Goal: Transaction & Acquisition: Purchase product/service

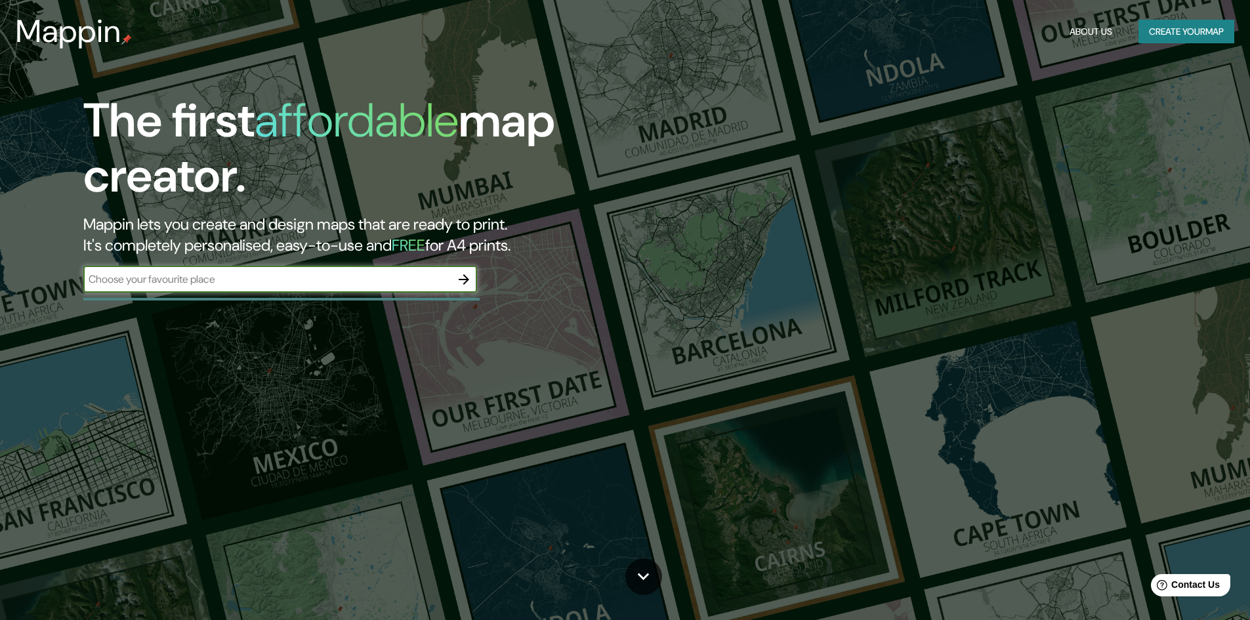
click at [394, 275] on input "text" at bounding box center [266, 279] width 367 height 15
type input "f"
type input "universidad laboral cheste"
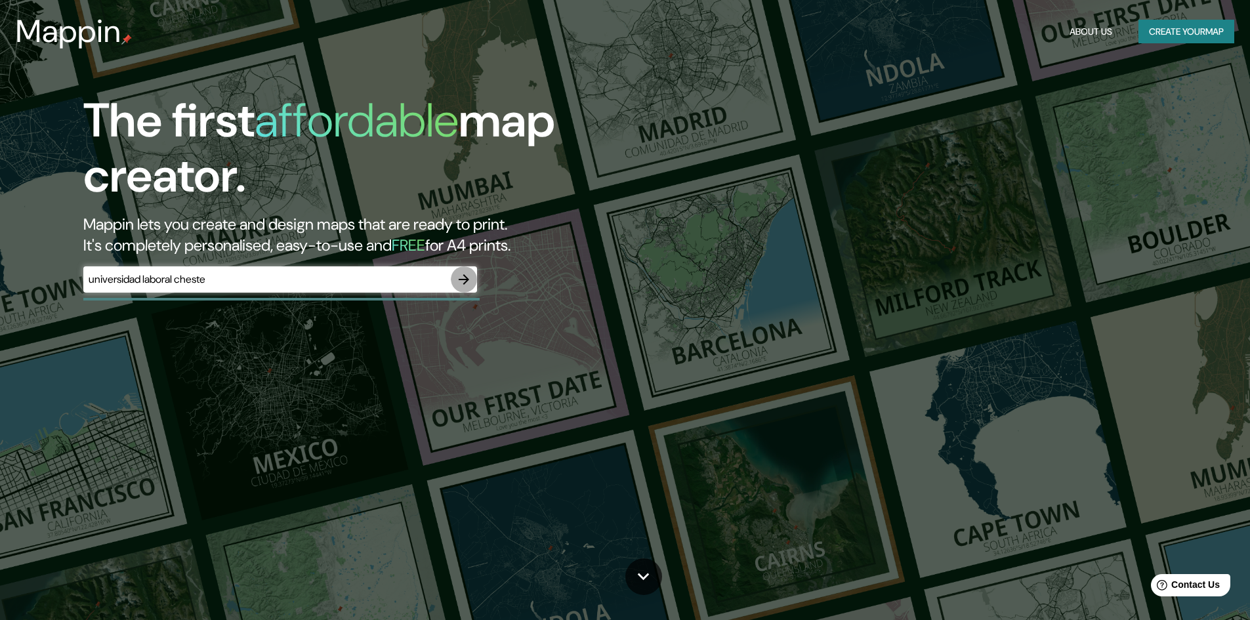
click at [458, 281] on icon "button" at bounding box center [464, 280] width 16 height 16
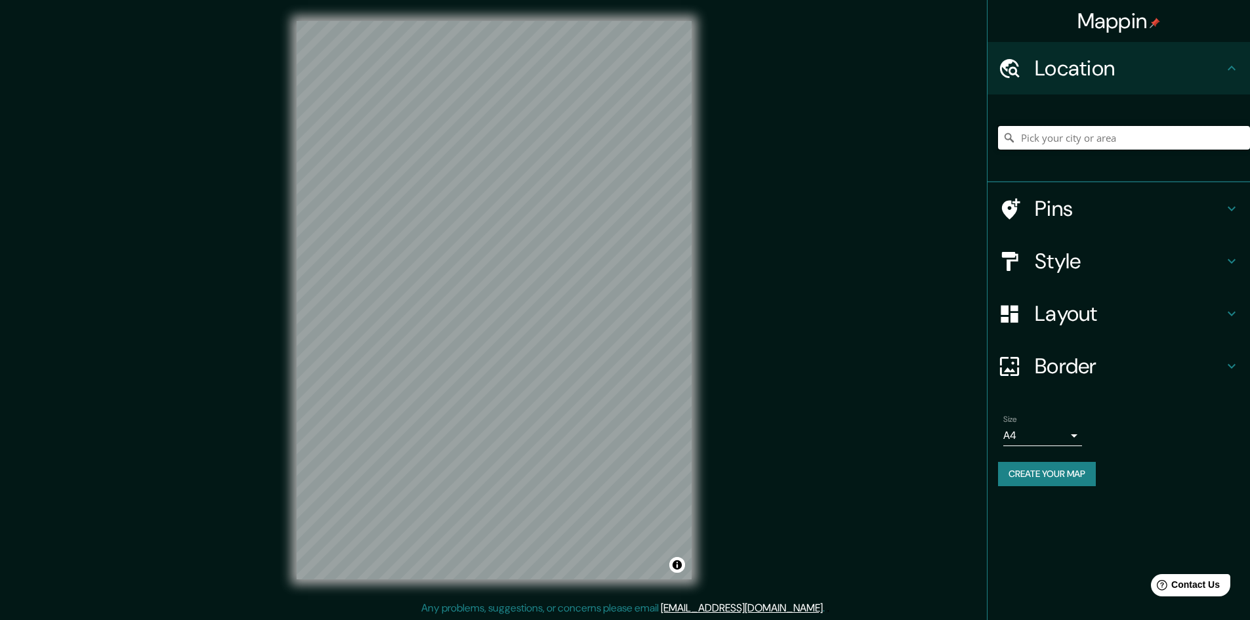
click at [1044, 140] on input "Pick your city or area" at bounding box center [1124, 138] width 252 height 24
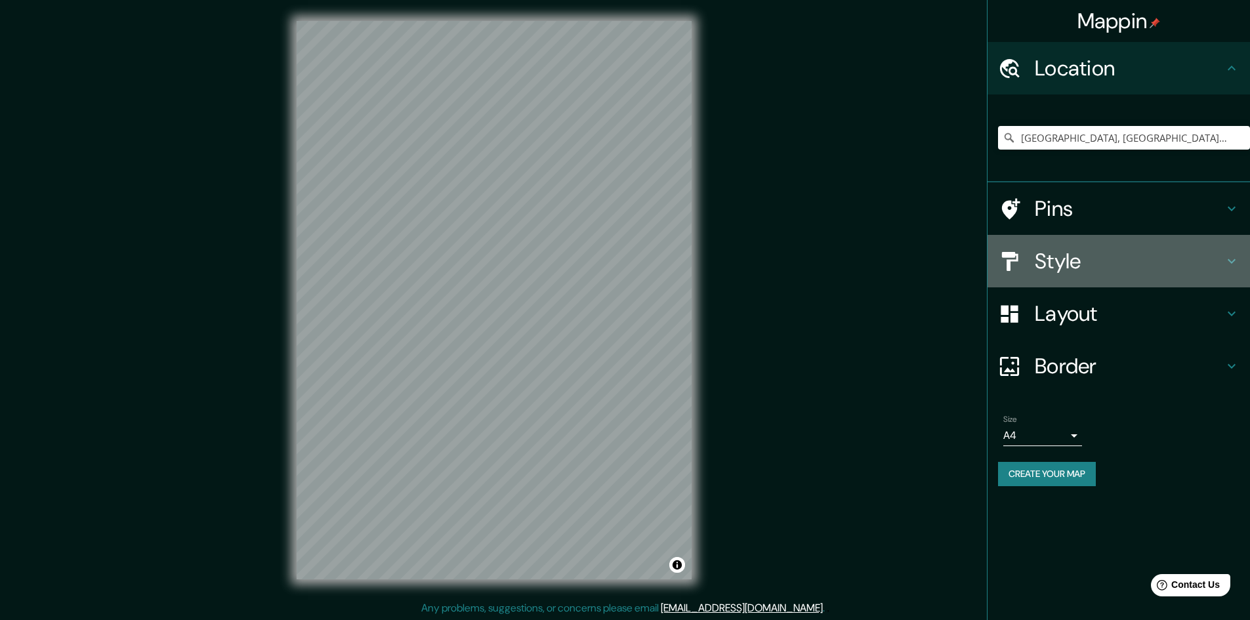
click at [1073, 245] on div "Style" at bounding box center [1118, 261] width 262 height 52
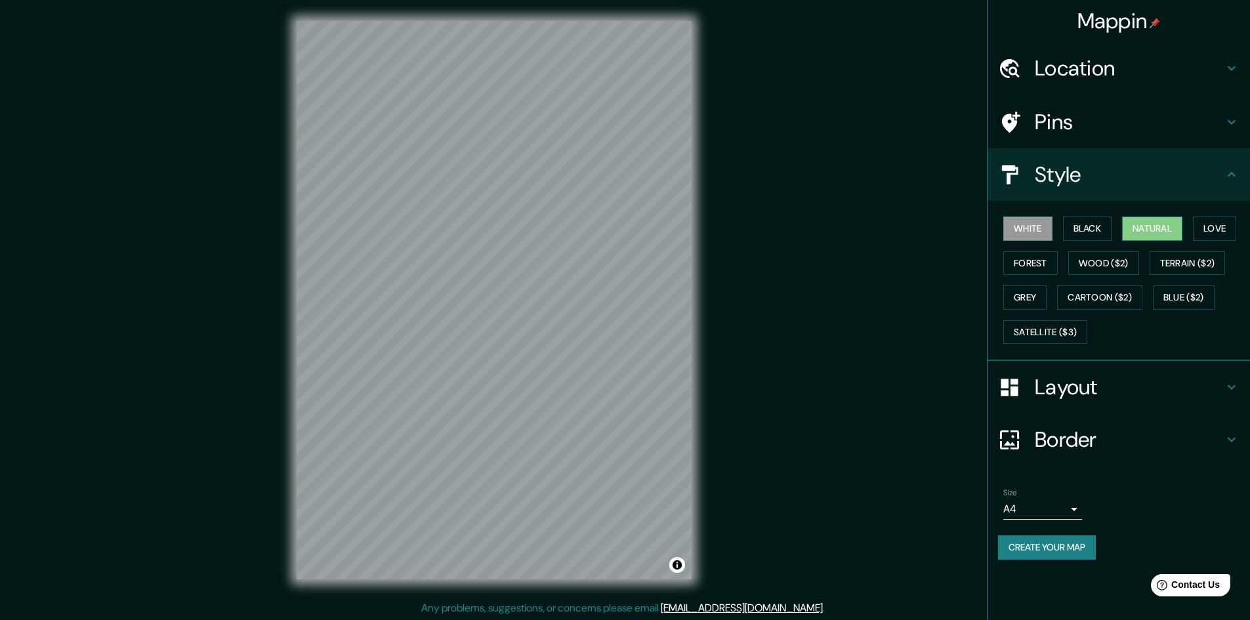
click at [1164, 220] on button "Natural" at bounding box center [1152, 228] width 60 height 24
click at [1027, 224] on button "White" at bounding box center [1027, 228] width 49 height 24
click at [1034, 264] on button "Forest" at bounding box center [1030, 263] width 54 height 24
click at [1030, 290] on button "Grey" at bounding box center [1024, 297] width 43 height 24
click at [1029, 254] on button "Forest" at bounding box center [1030, 263] width 54 height 24
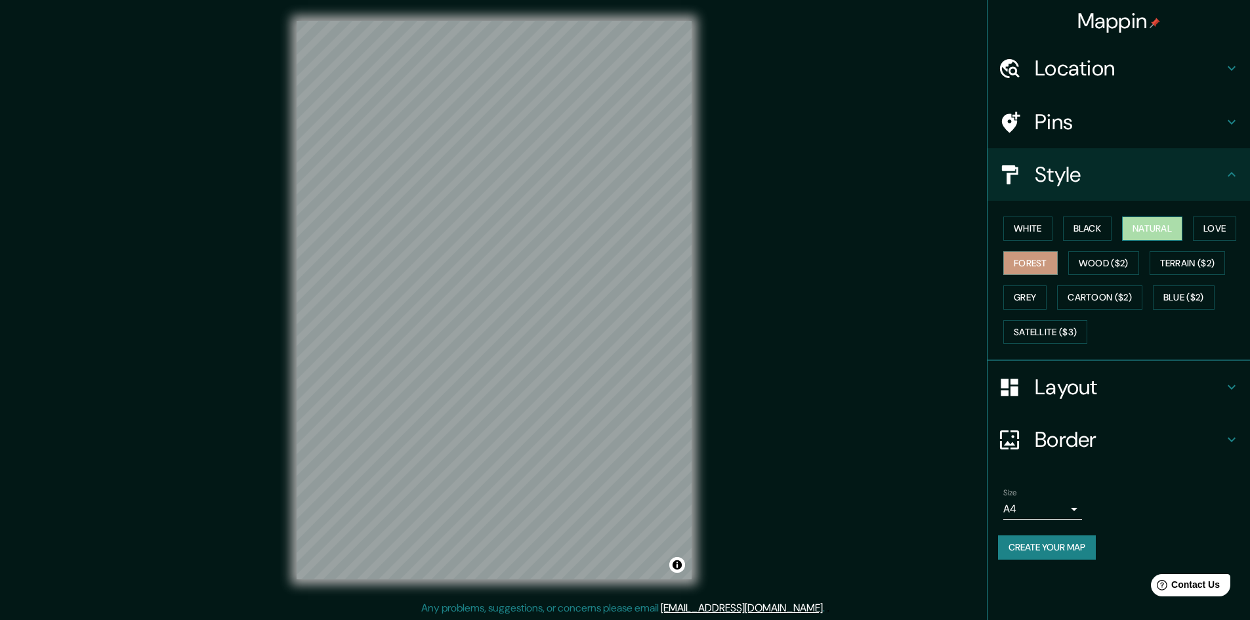
click at [1165, 232] on button "Natural" at bounding box center [1152, 228] width 60 height 24
click at [1095, 226] on button "Black" at bounding box center [1087, 228] width 49 height 24
click at [1219, 225] on button "Love" at bounding box center [1213, 228] width 43 height 24
click at [1038, 235] on button "White" at bounding box center [1027, 228] width 49 height 24
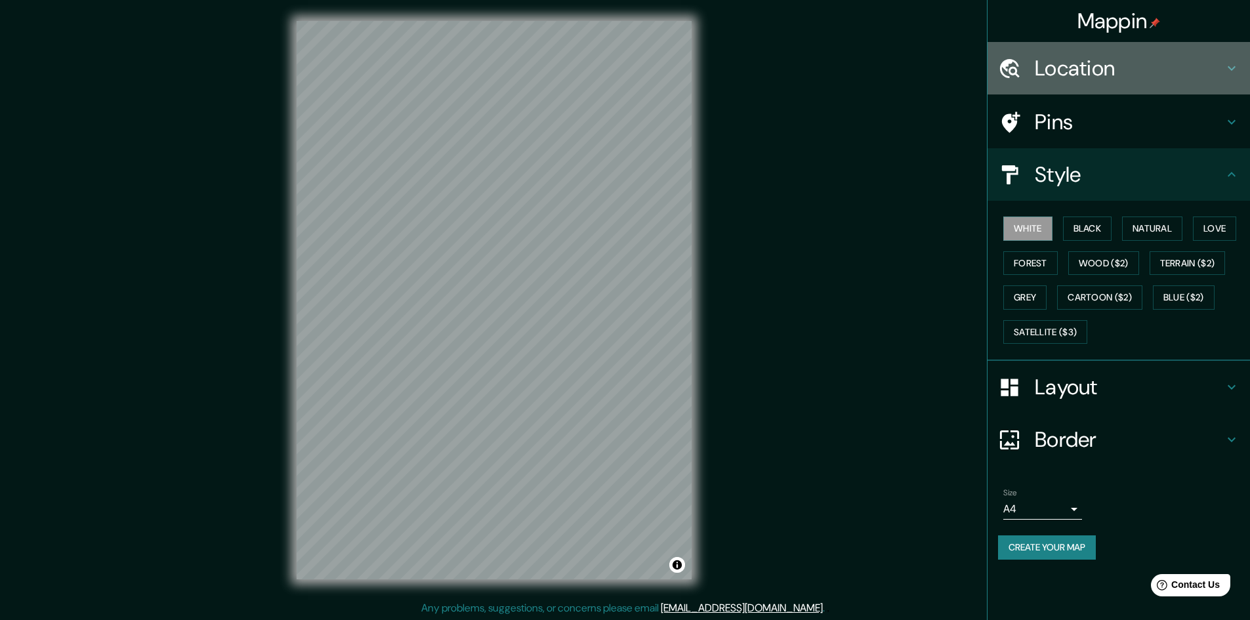
click at [1063, 58] on h4 "Location" at bounding box center [1128, 68] width 189 height 26
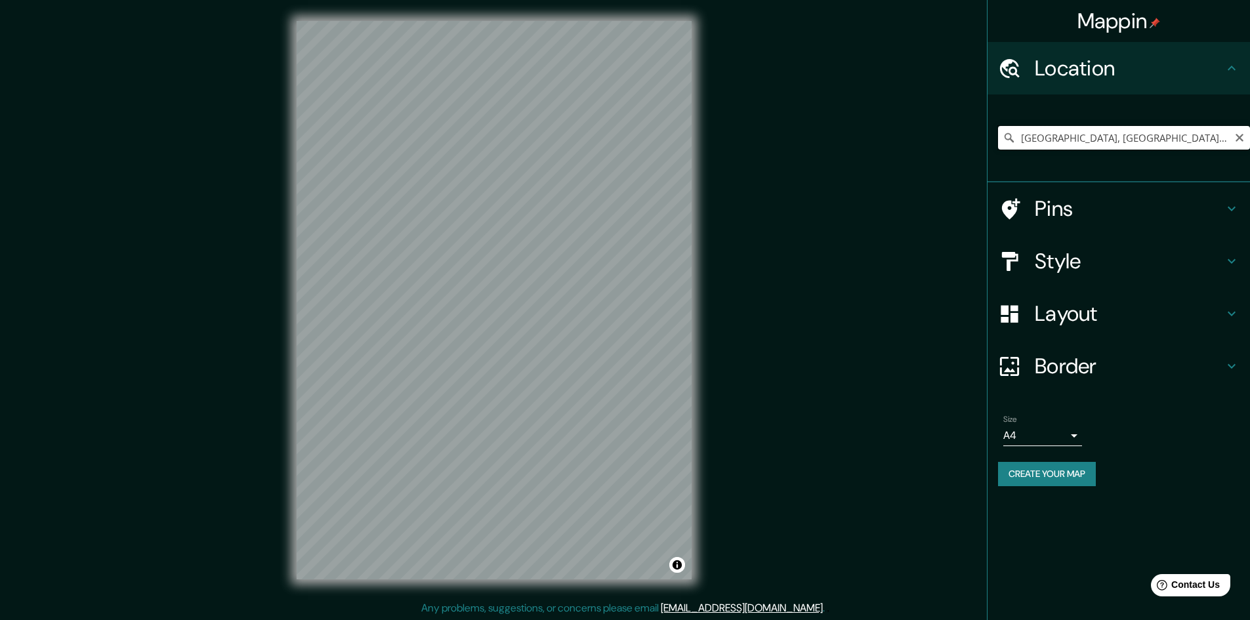
click at [1057, 134] on input "[GEOGRAPHIC_DATA], [GEOGRAPHIC_DATA], [GEOGRAPHIC_DATA]" at bounding box center [1124, 138] width 252 height 24
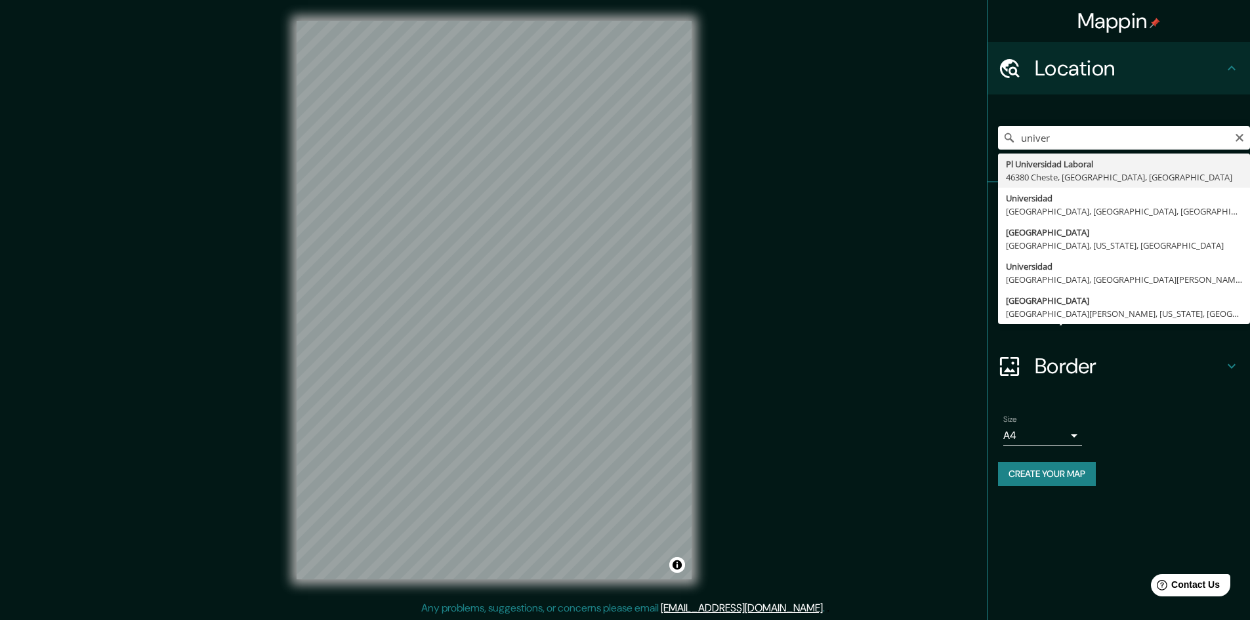
type input "[GEOGRAPHIC_DATA], [GEOGRAPHIC_DATA], [GEOGRAPHIC_DATA], [GEOGRAPHIC_DATA]"
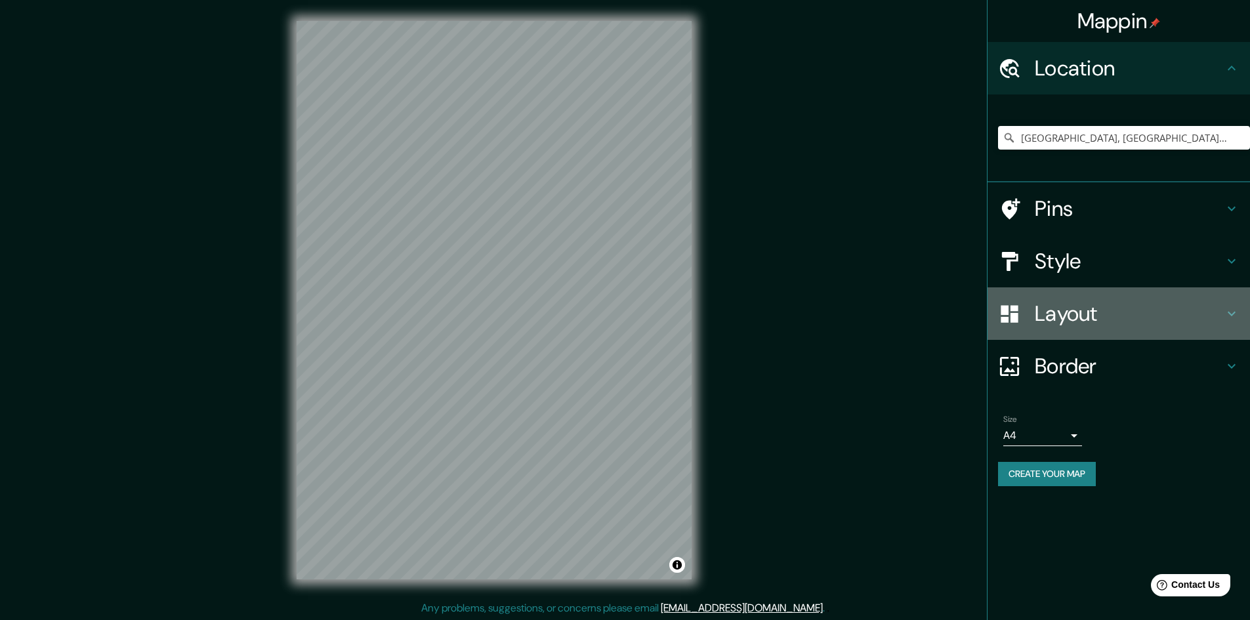
click at [1133, 338] on div "Layout" at bounding box center [1118, 313] width 262 height 52
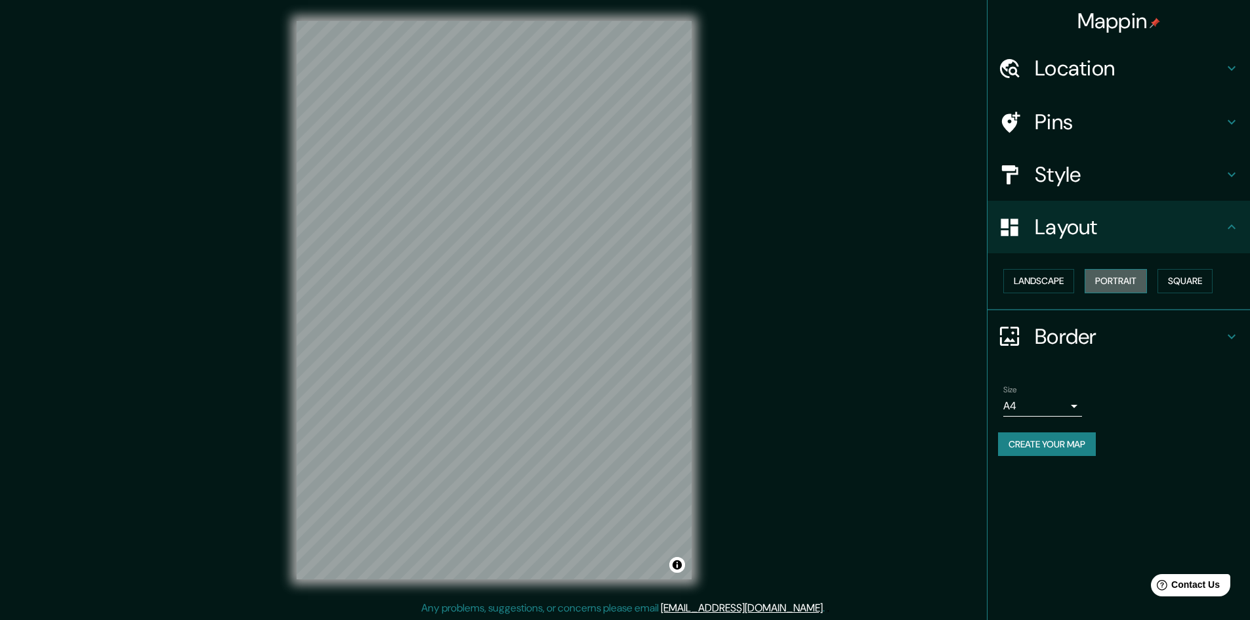
click at [1129, 281] on button "Portrait" at bounding box center [1115, 281] width 62 height 24
click at [1066, 283] on button "Landscape" at bounding box center [1038, 281] width 71 height 24
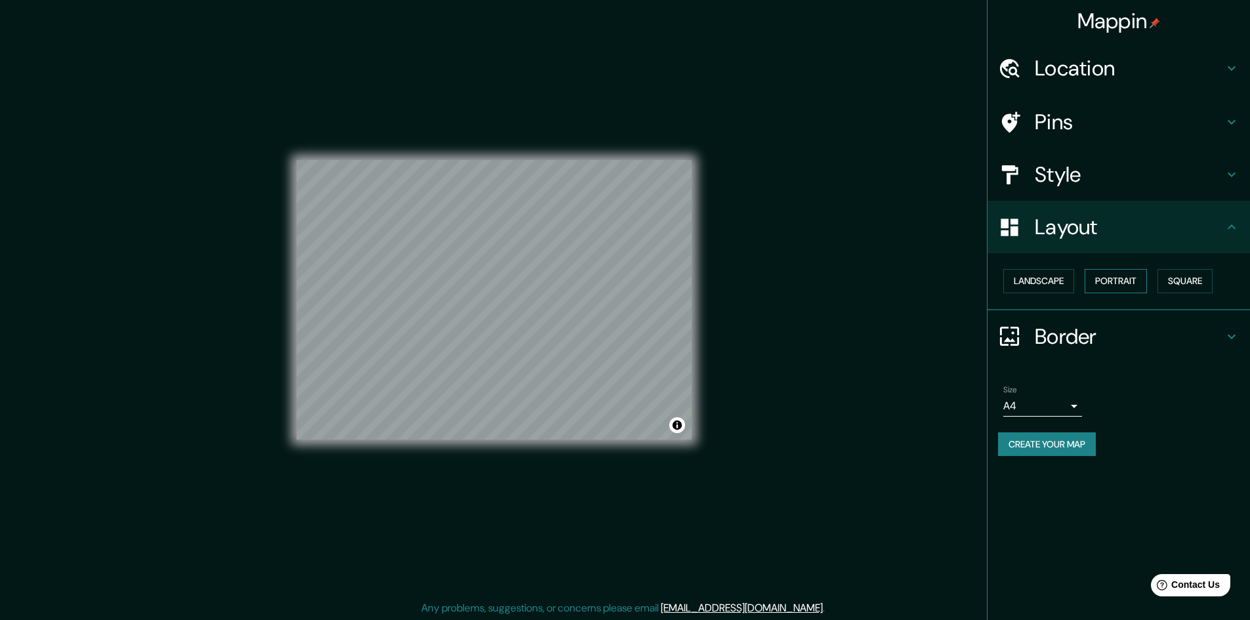
click at [1135, 281] on button "Portrait" at bounding box center [1115, 281] width 62 height 24
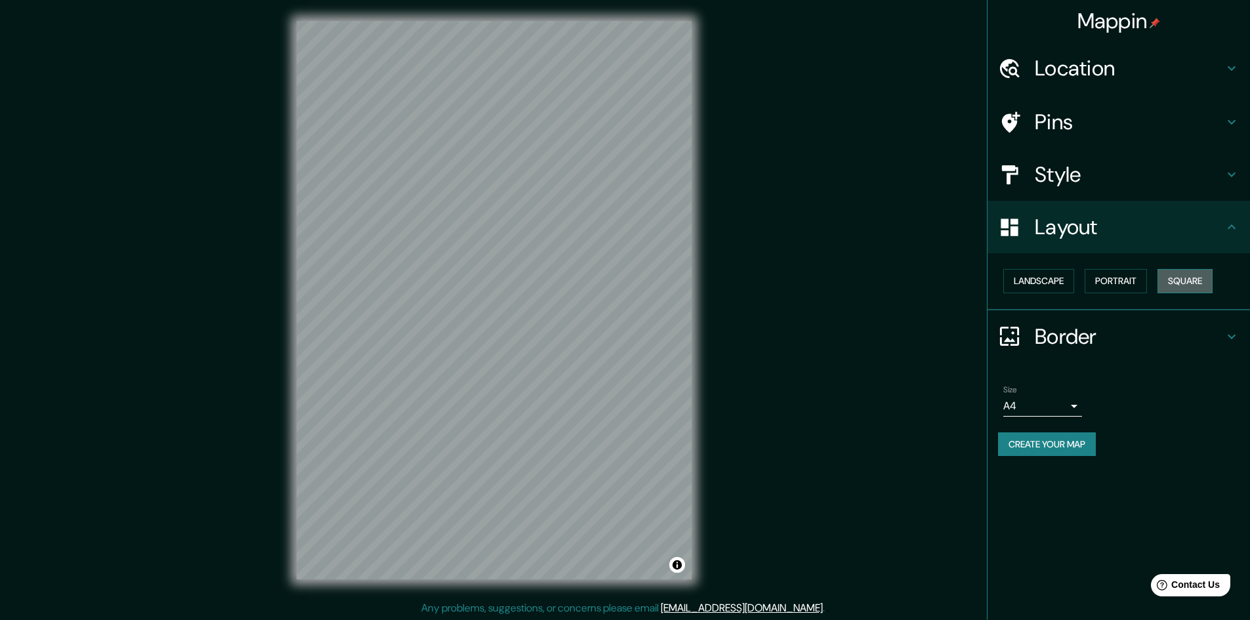
click at [1191, 286] on button "Square" at bounding box center [1184, 281] width 55 height 24
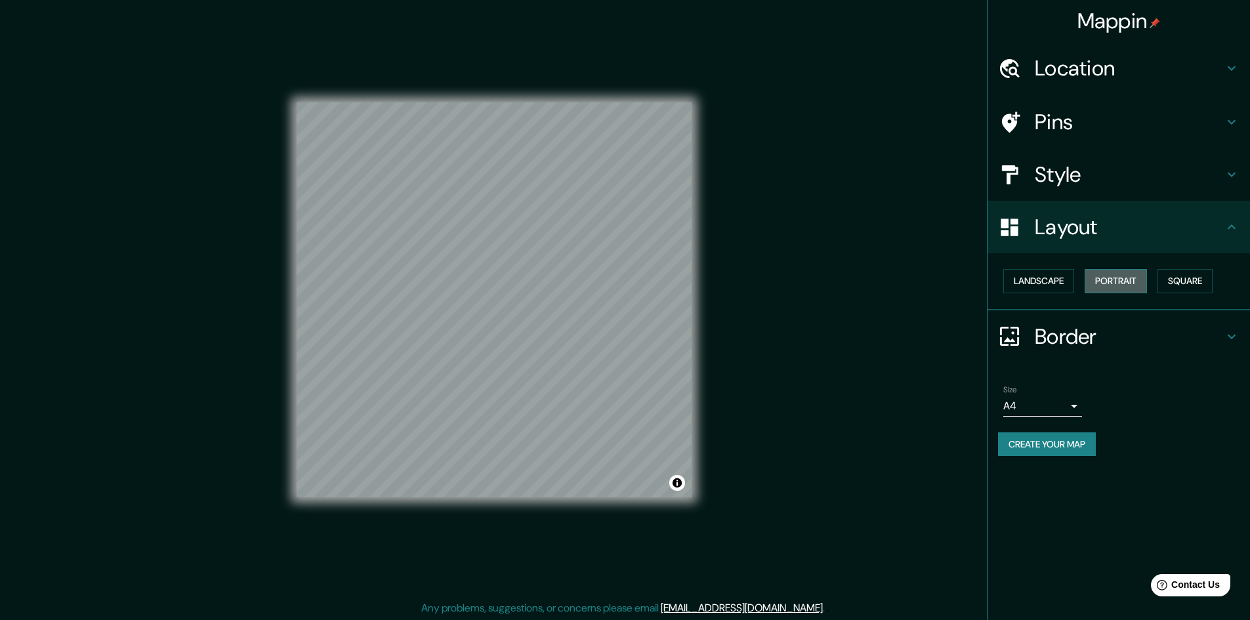
click at [1130, 287] on button "Portrait" at bounding box center [1115, 281] width 62 height 24
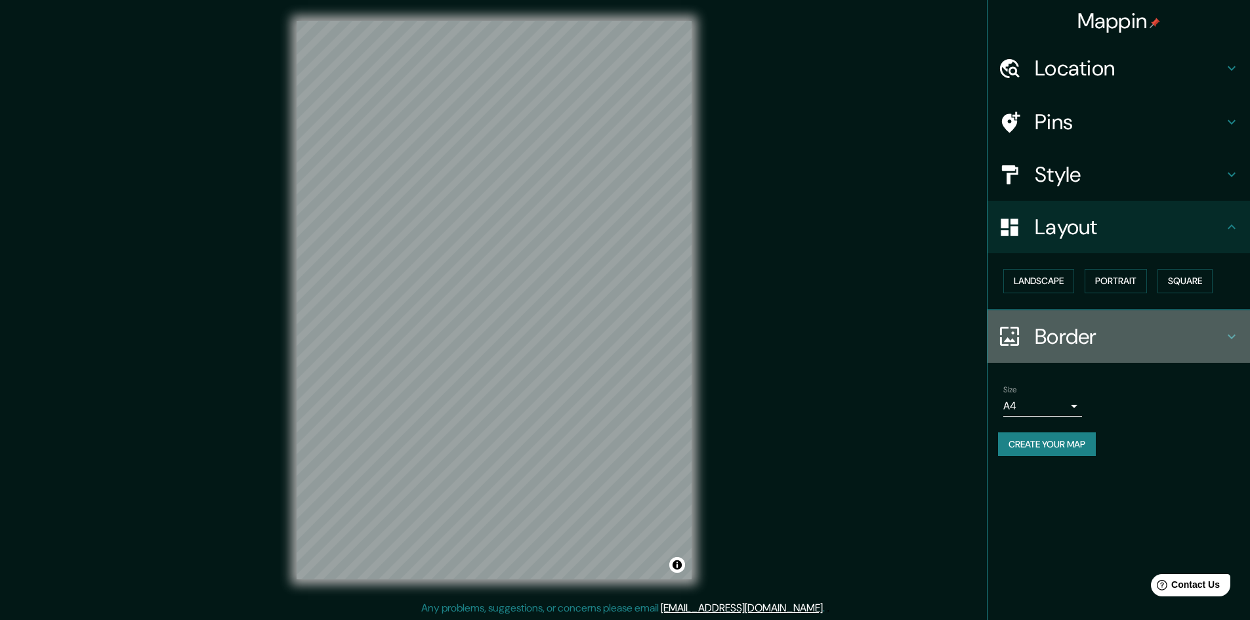
click at [1084, 329] on h4 "Border" at bounding box center [1128, 336] width 189 height 26
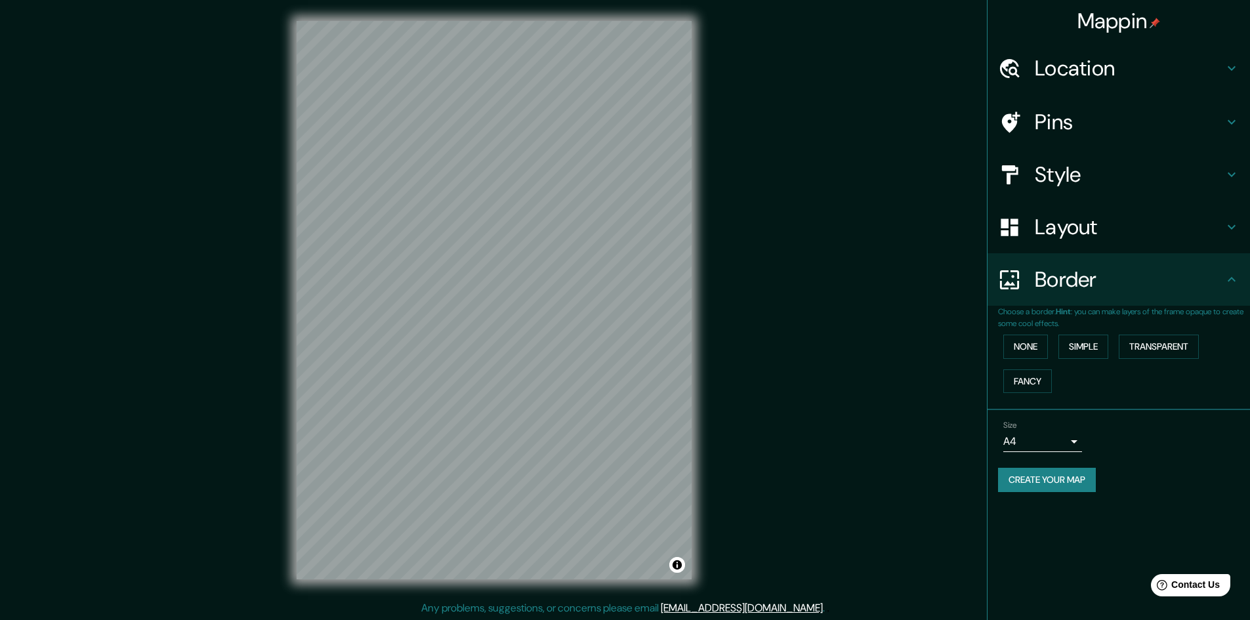
click at [1070, 310] on b "Hint" at bounding box center [1062, 311] width 15 height 10
click at [1059, 176] on h4 "Style" at bounding box center [1128, 174] width 189 height 26
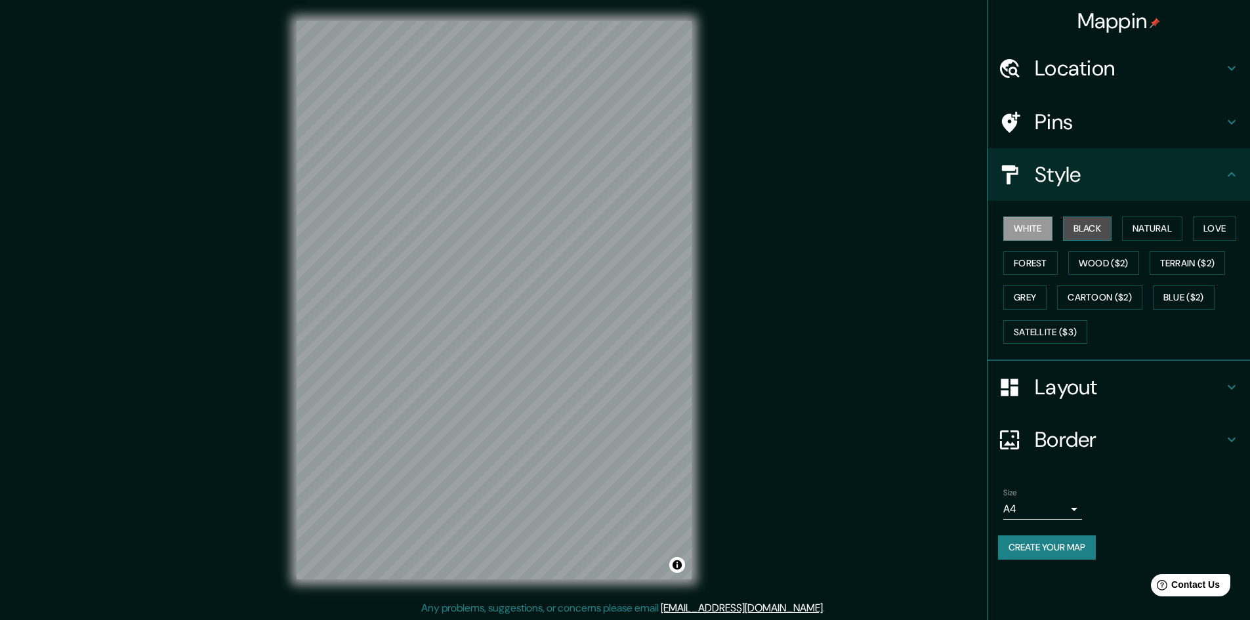
click at [1085, 223] on button "Black" at bounding box center [1087, 228] width 49 height 24
click at [1030, 226] on button "White" at bounding box center [1027, 228] width 49 height 24
click at [1073, 266] on button "Wood ($2)" at bounding box center [1103, 263] width 71 height 24
click at [1171, 270] on button "Terrain ($2)" at bounding box center [1187, 263] width 76 height 24
click at [1027, 300] on button "Grey" at bounding box center [1024, 297] width 43 height 24
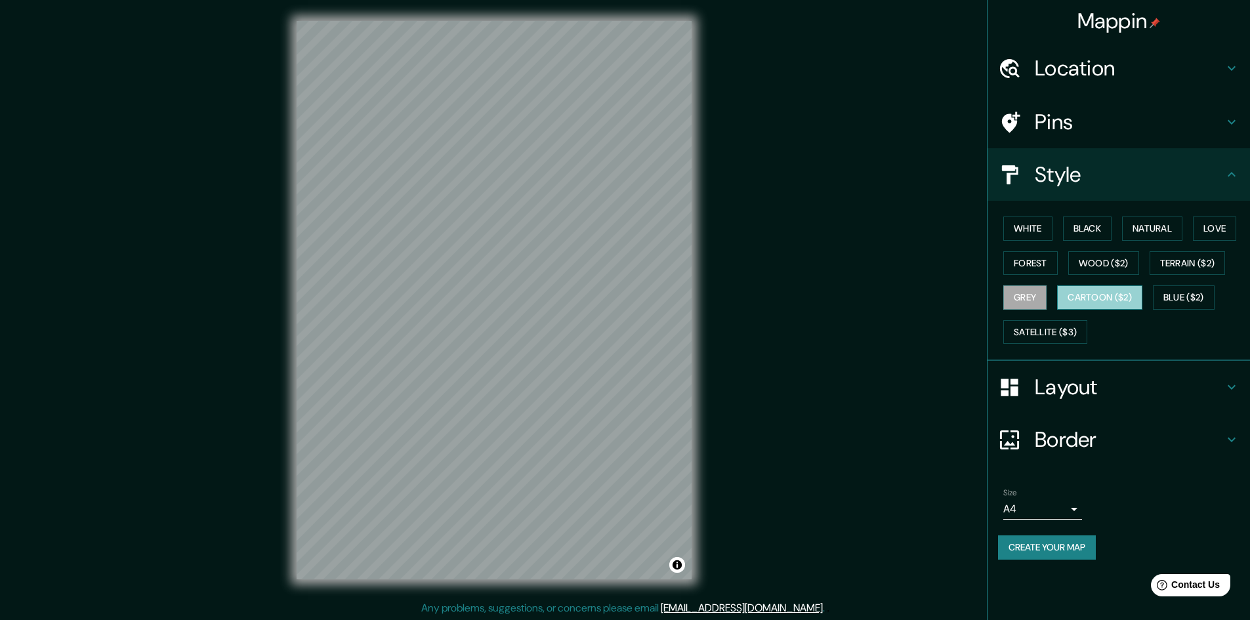
click at [1086, 302] on button "Cartoon ($2)" at bounding box center [1099, 297] width 85 height 24
click at [1182, 302] on button "Blue ($2)" at bounding box center [1183, 297] width 62 height 24
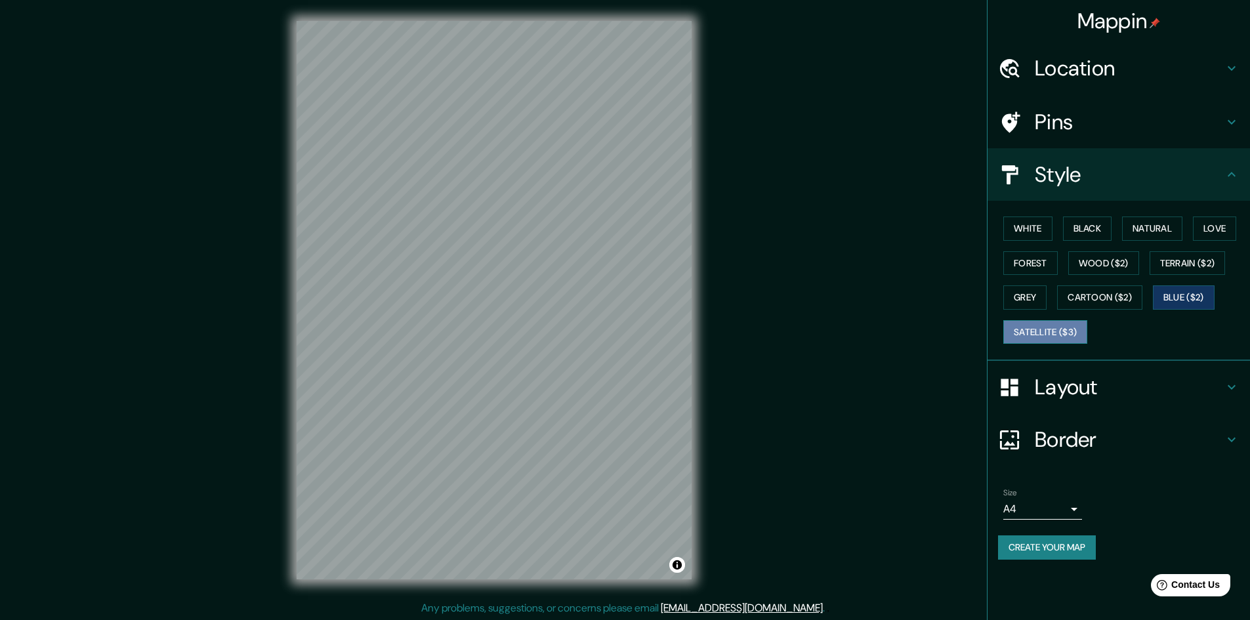
click at [1074, 336] on button "Satellite ($3)" at bounding box center [1045, 332] width 84 height 24
